Goal: Navigation & Orientation: Go to known website

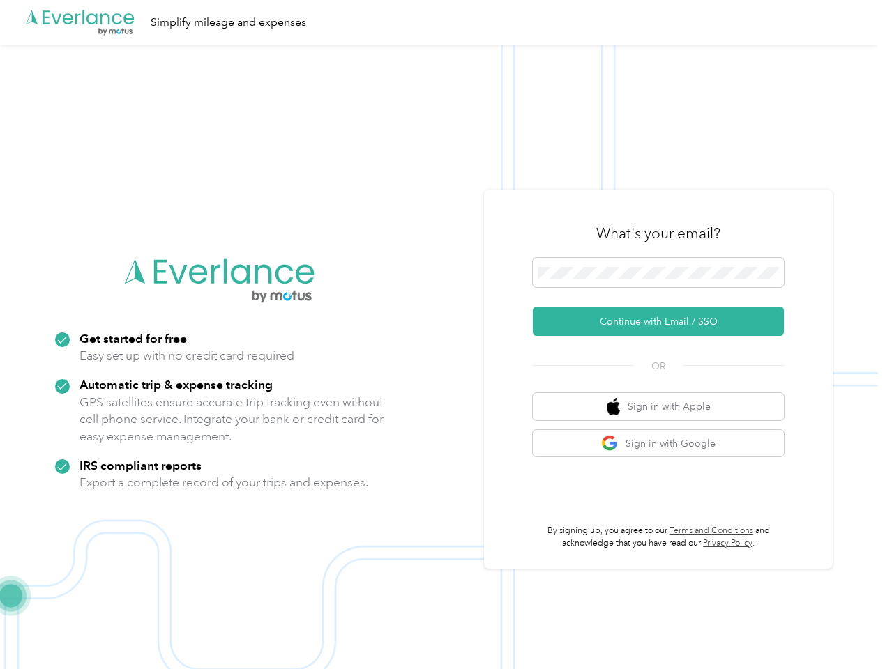
click at [442, 335] on img at bounding box center [439, 379] width 878 height 669
click at [442, 22] on div ".cls-1 { fill: #00adee; } .cls-2 { fill: #fff; } .cls-3 { fill: #707372; } .cls…" at bounding box center [439, 22] width 878 height 45
click at [664, 321] on button "Continue with Email / SSO" at bounding box center [658, 321] width 251 height 29
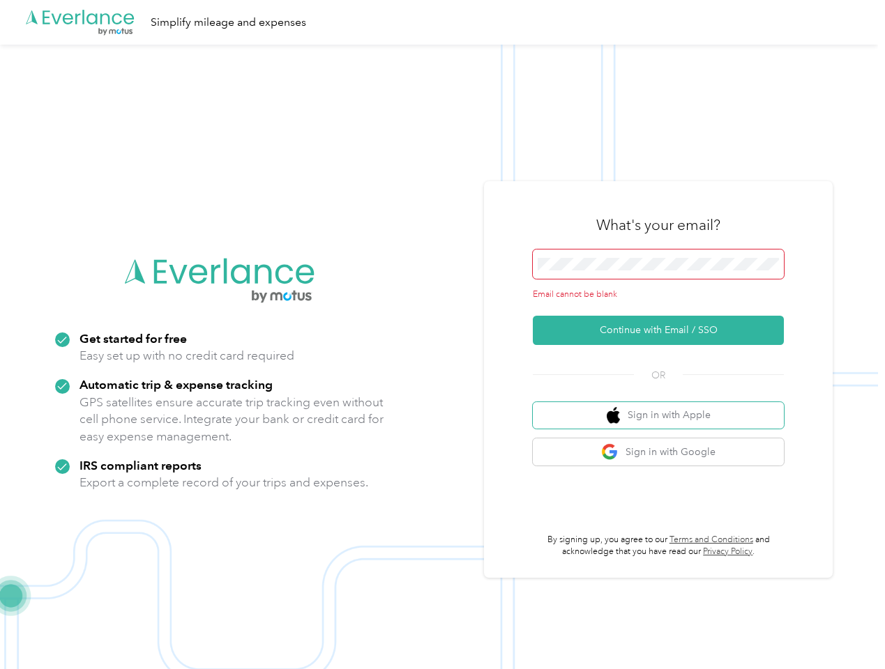
click at [664, 406] on button "Sign in with Apple" at bounding box center [658, 415] width 251 height 27
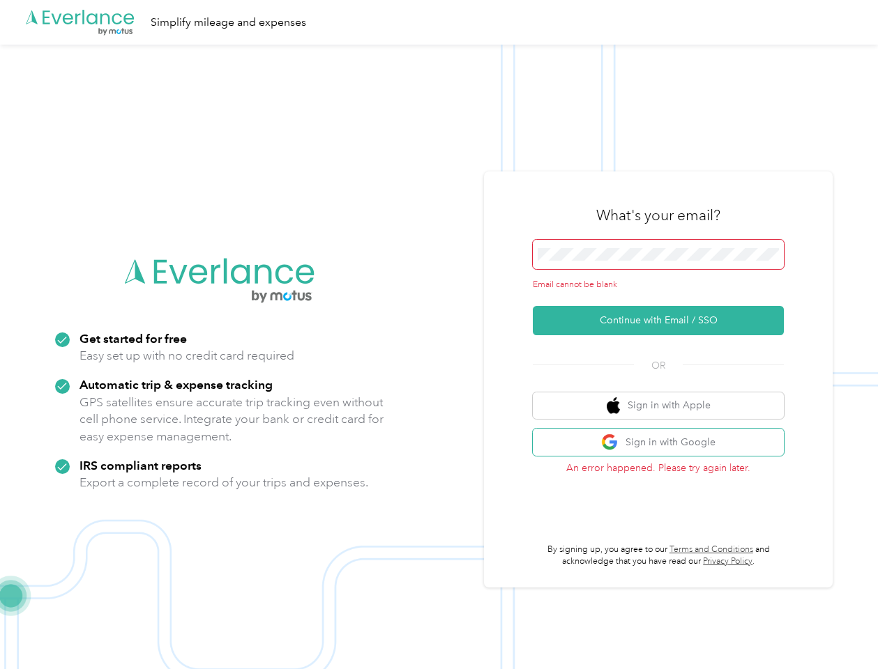
click at [664, 443] on button "Sign in with Google" at bounding box center [658, 442] width 251 height 27
